Goal: Task Accomplishment & Management: Use online tool/utility

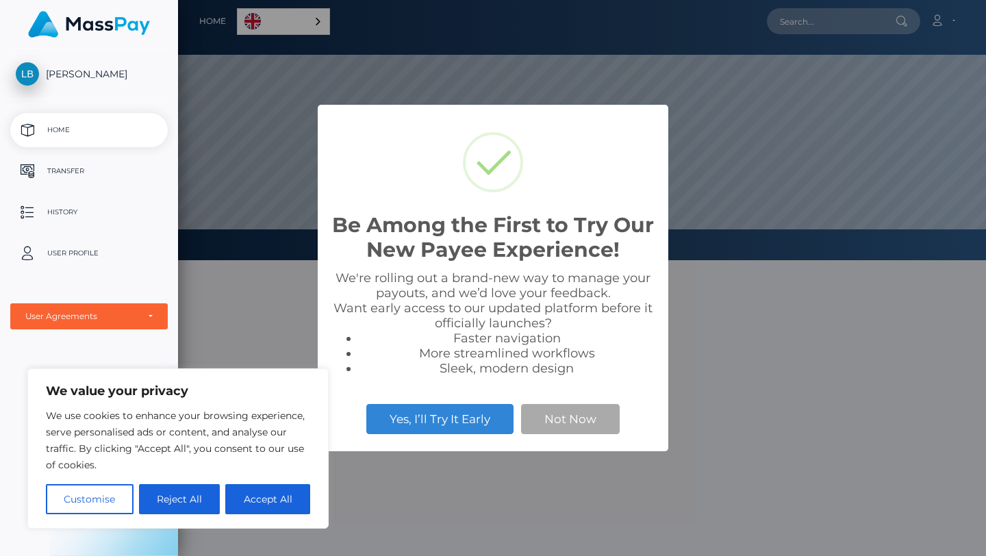
scroll to position [260, 808]
click at [196, 495] on button "Reject All" at bounding box center [180, 499] width 82 height 30
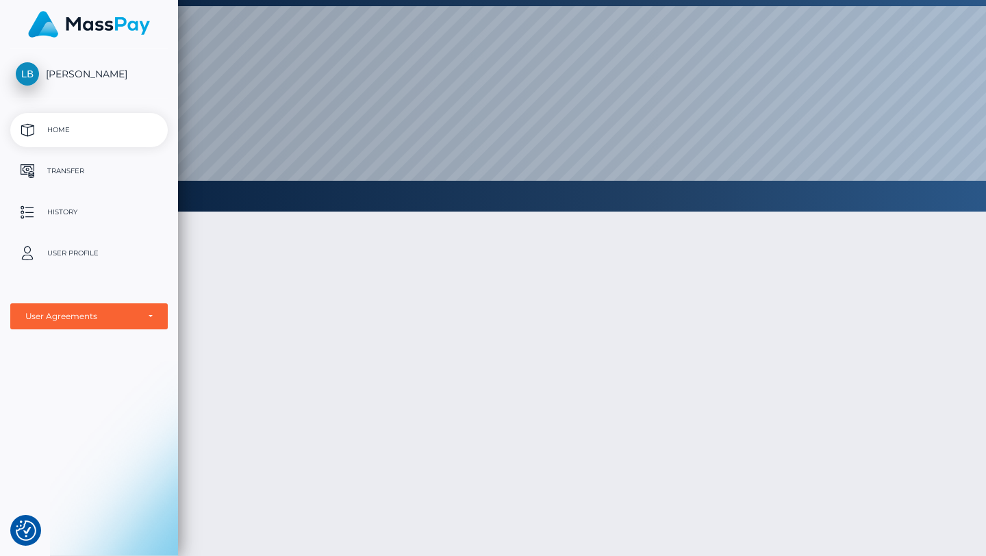
scroll to position [0, 0]
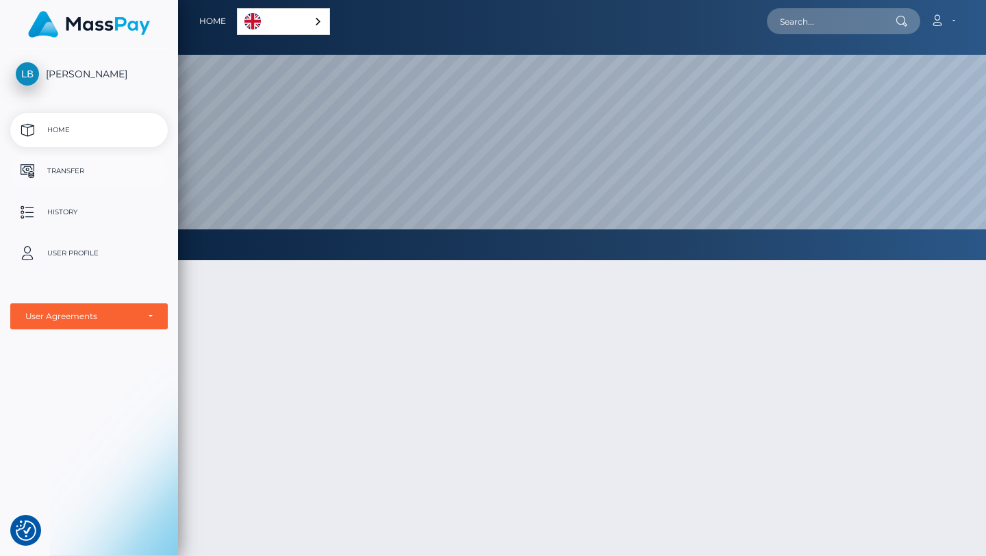
click at [97, 170] on p "Transfer" at bounding box center [89, 171] width 147 height 21
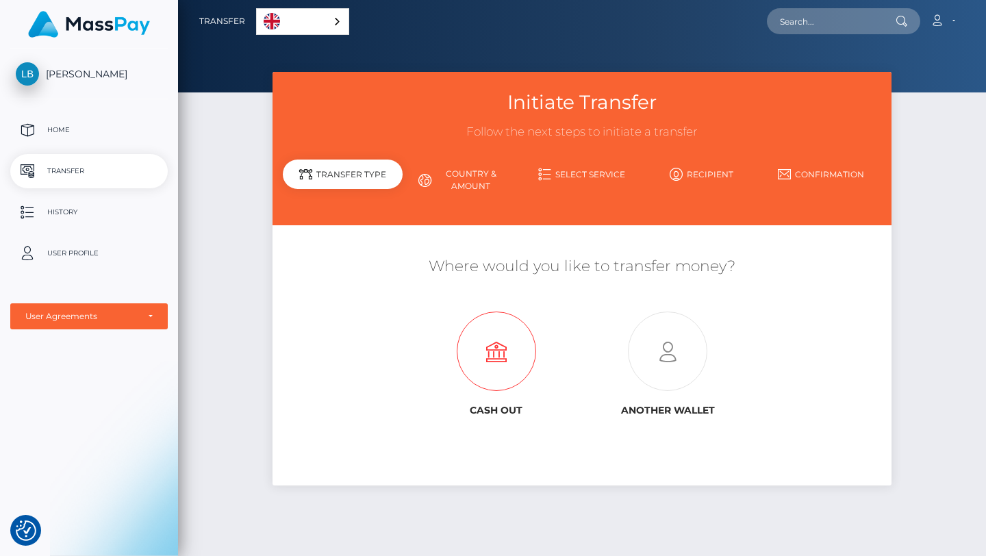
click at [492, 362] on icon at bounding box center [496, 351] width 172 height 79
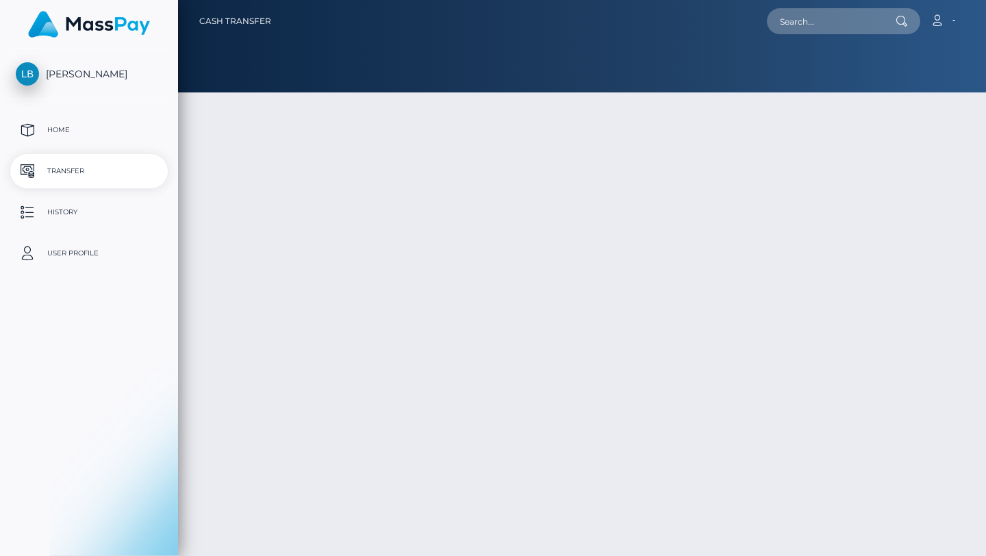
type input "NaN"
select select
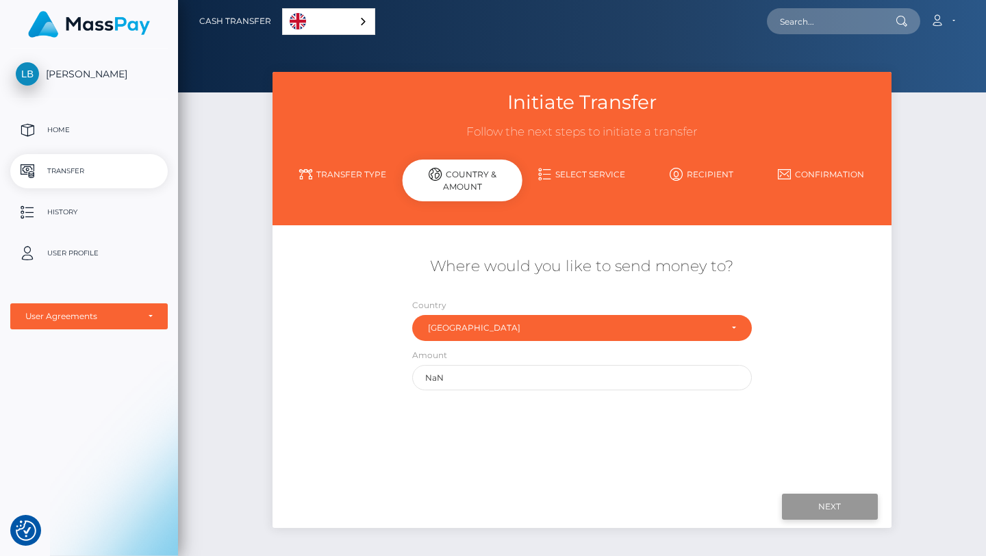
click at [819, 510] on input "Next" at bounding box center [830, 507] width 96 height 26
click at [578, 395] on div "Amount NaN" at bounding box center [582, 372] width 361 height 49
click at [563, 379] on input "NaN" at bounding box center [582, 377] width 340 height 25
click at [563, 378] on input "NaN" at bounding box center [582, 377] width 340 height 25
type input "4"
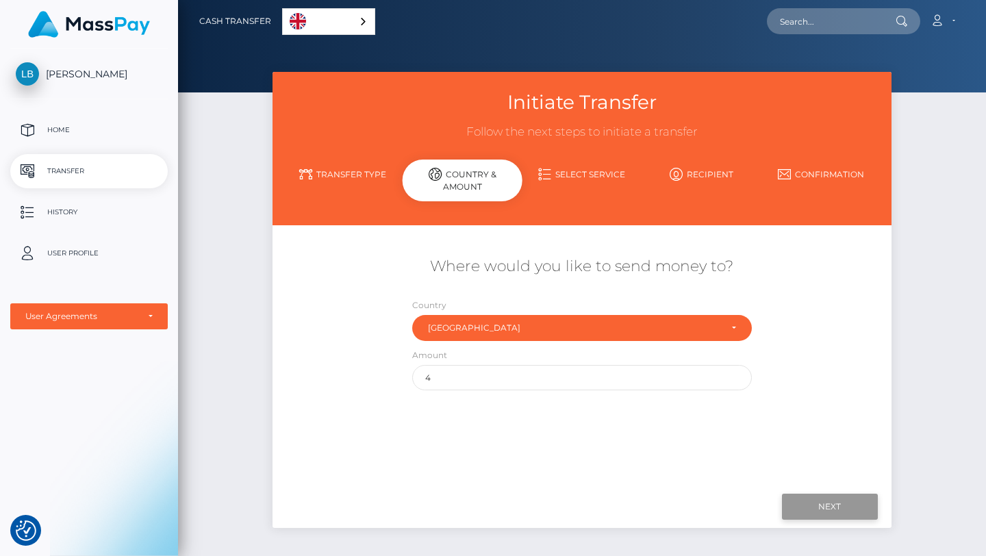
click at [829, 508] on input "Next" at bounding box center [830, 507] width 96 height 26
click at [836, 509] on input "Next" at bounding box center [830, 507] width 96 height 26
click at [830, 494] on input "Next" at bounding box center [830, 507] width 96 height 26
type input "30"
click at [811, 510] on input "Next" at bounding box center [830, 507] width 96 height 26
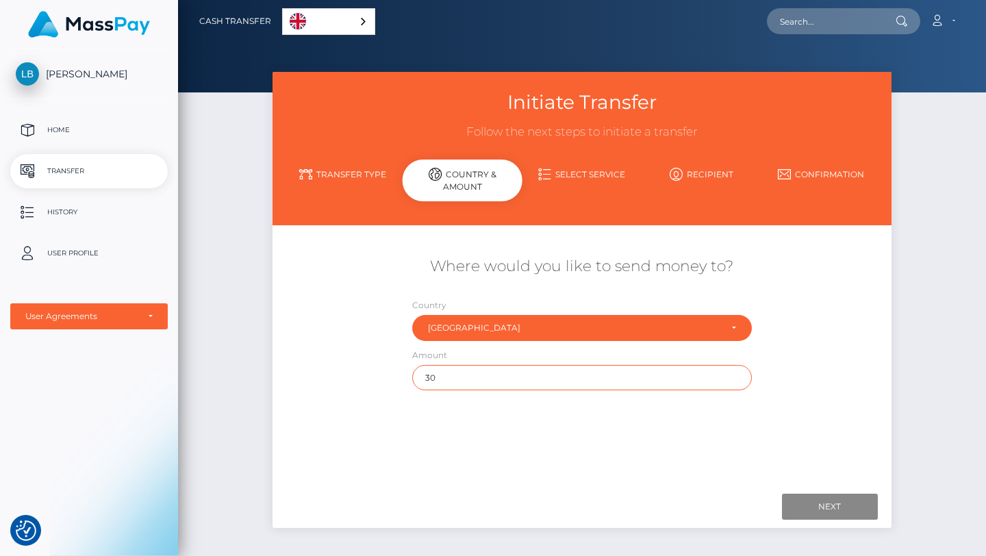
click at [480, 376] on input "30" at bounding box center [582, 377] width 340 height 25
click at [347, 172] on link "Transfer Type" at bounding box center [343, 174] width 120 height 24
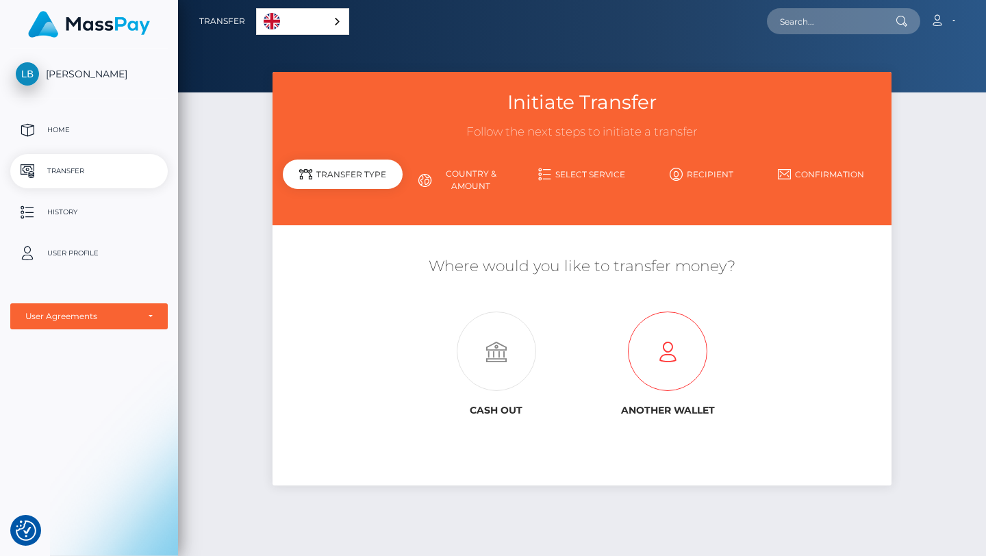
click at [662, 342] on icon at bounding box center [668, 351] width 172 height 79
